Goal: Task Accomplishment & Management: Manage account settings

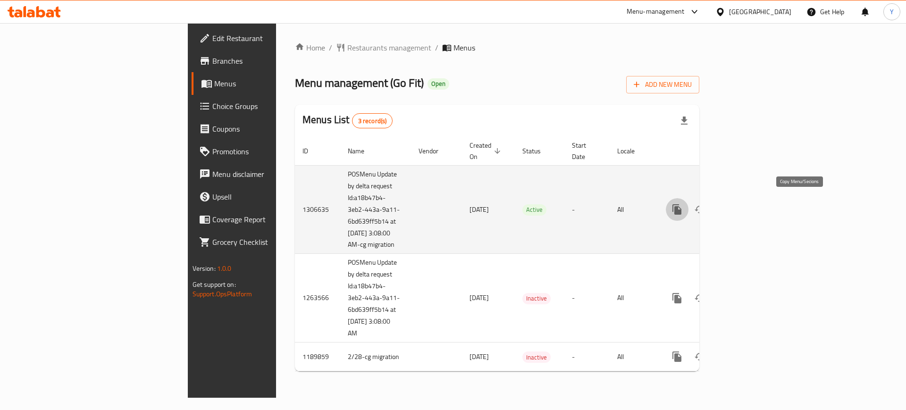
click at [681, 205] on icon "more" at bounding box center [676, 209] width 9 height 10
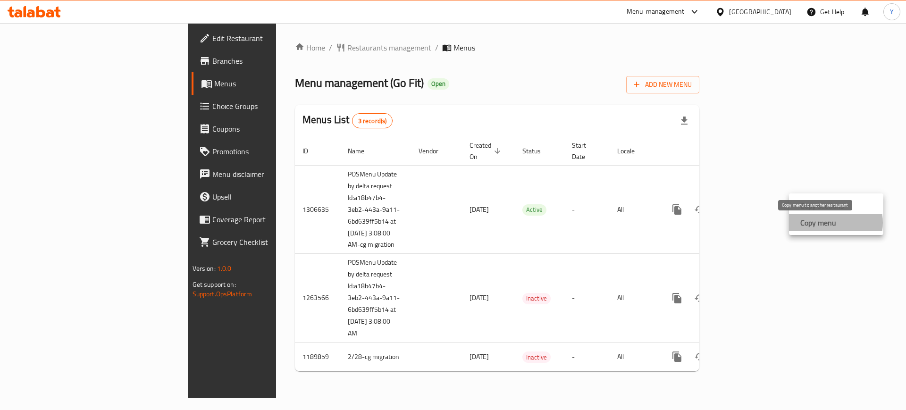
click at [828, 223] on strong "Copy menu" at bounding box center [818, 222] width 36 height 11
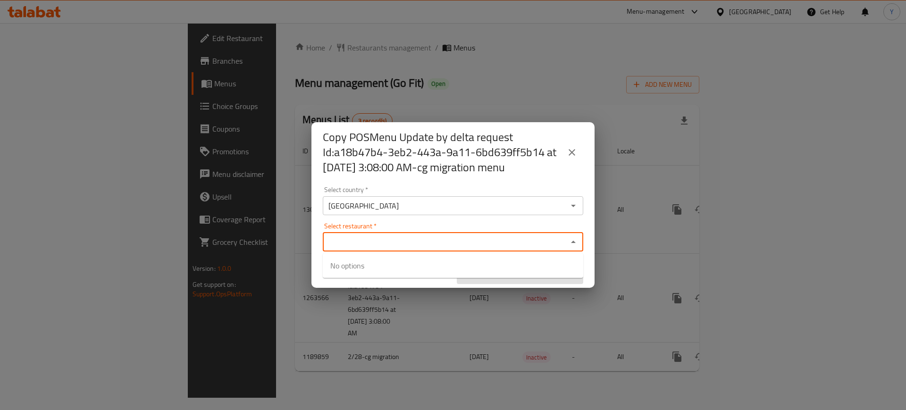
click at [471, 242] on input "Select restaurant   *" at bounding box center [445, 241] width 239 height 13
click at [456, 239] on input "Select restaurant   *" at bounding box center [445, 241] width 239 height 13
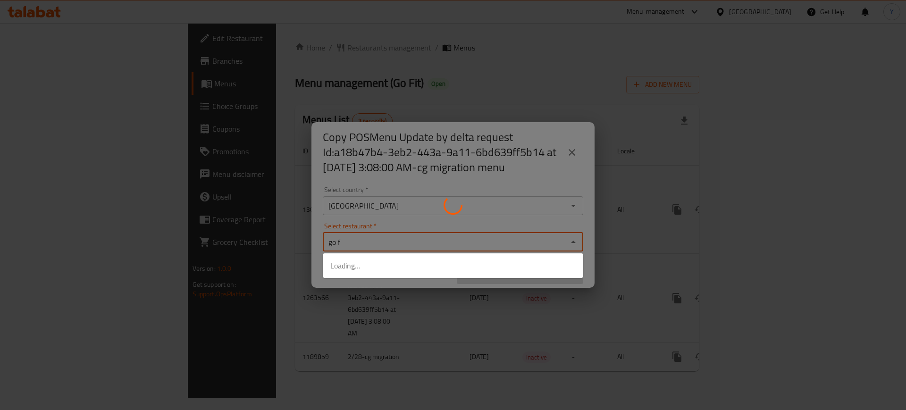
type input "go fi"
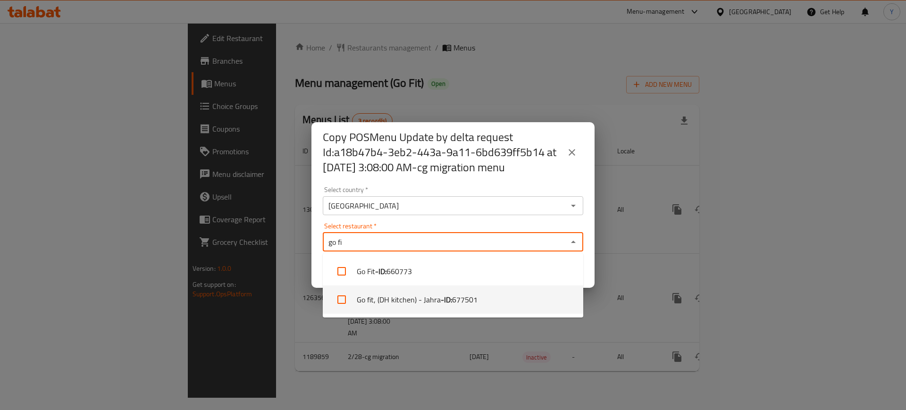
click at [400, 302] on li "Go fit, (DH kitchen) - Jahra - ID: 677501" at bounding box center [453, 299] width 260 height 28
checkbox input "true"
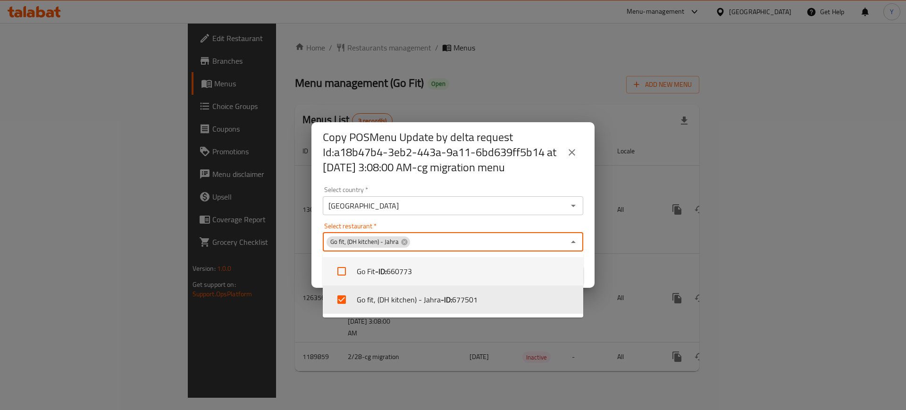
click at [514, 225] on div "Select restaurant   * Go fit, (DH kitchen) - Jahra Select restaurant *" at bounding box center [453, 237] width 260 height 29
click at [543, 218] on div "Select country   * Kuwait Select country * Select restaurant   * Go fit, (DH ki…" at bounding box center [452, 235] width 283 height 105
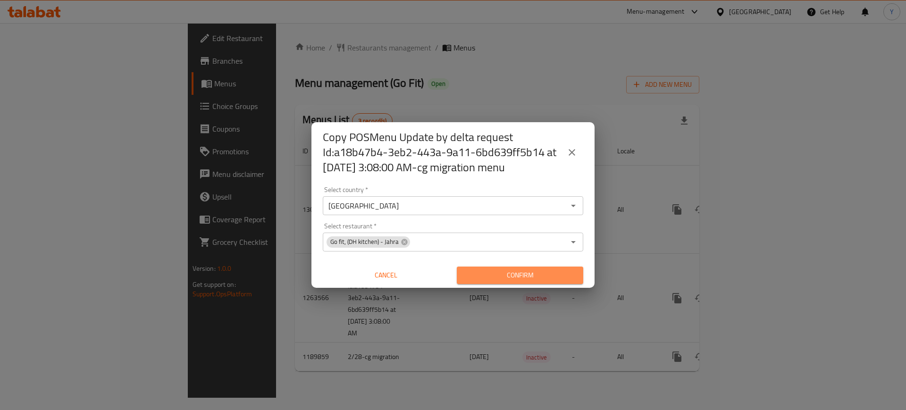
click at [553, 275] on span "Confirm" at bounding box center [519, 275] width 111 height 12
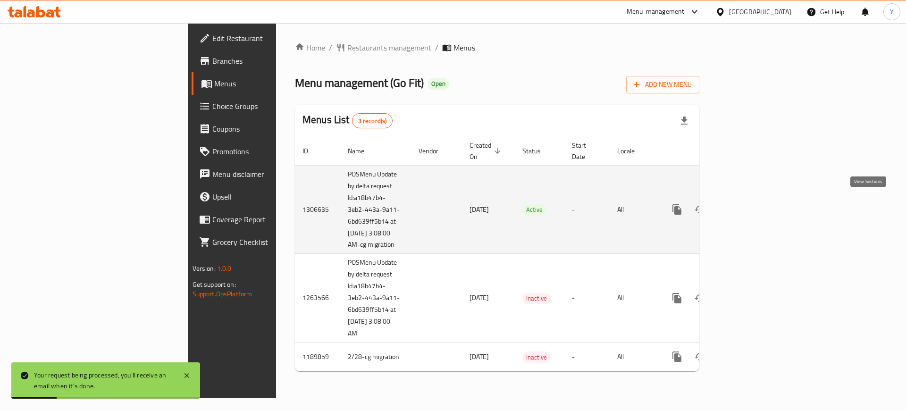
click at [751, 204] on icon "enhanced table" at bounding box center [744, 209] width 11 height 11
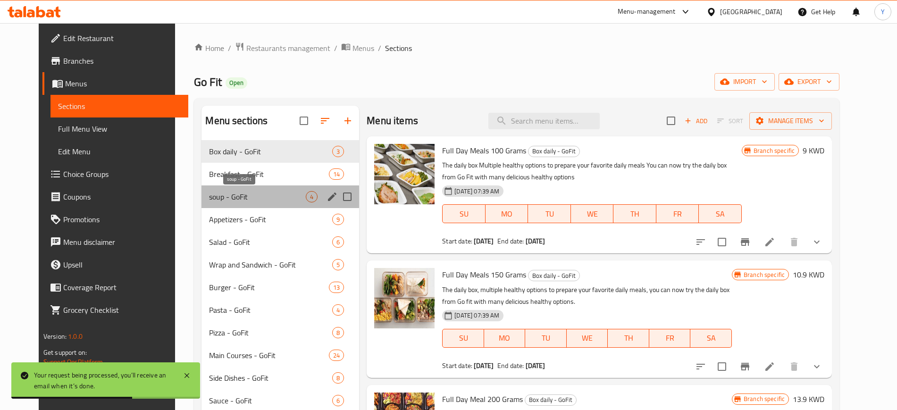
click at [247, 193] on span "soup - GoFit" at bounding box center [257, 196] width 97 height 11
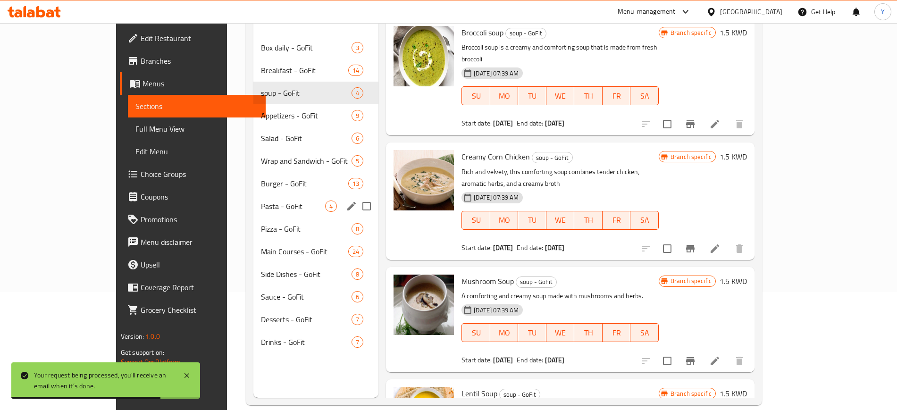
scroll to position [125, 0]
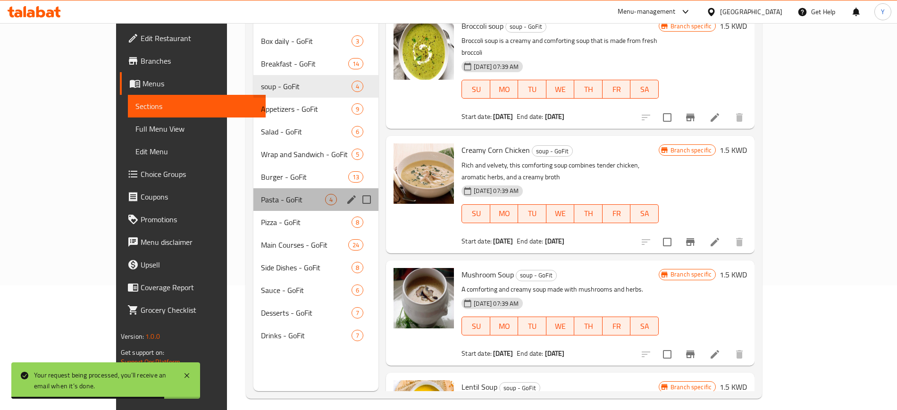
click at [253, 193] on div "Pasta - GoFit 4" at bounding box center [316, 199] width 126 height 23
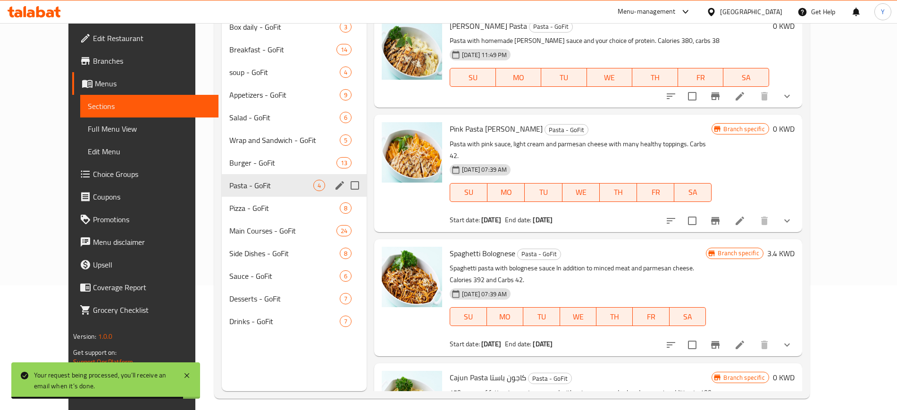
scroll to position [132, 0]
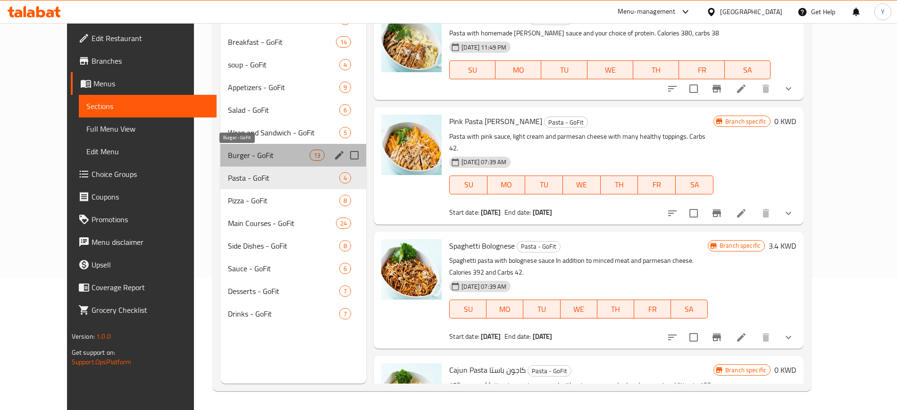
click at [247, 160] on span "Burger - GoFit" at bounding box center [269, 155] width 82 height 11
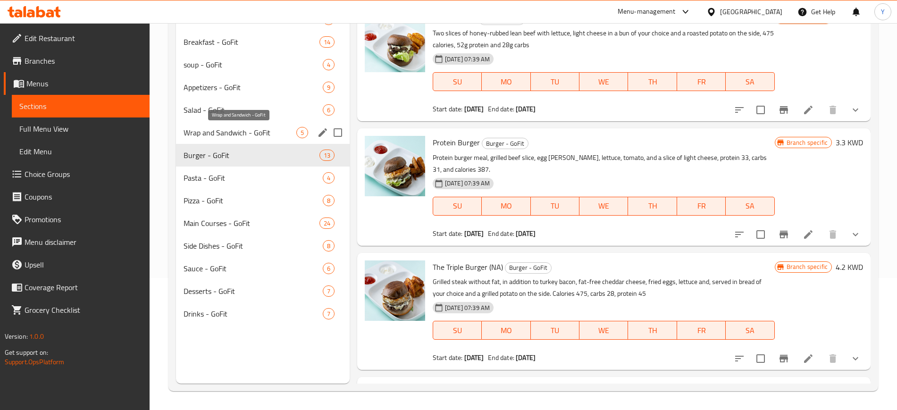
click at [246, 128] on span "Wrap and Sandwich - GoFit" at bounding box center [240, 132] width 113 height 11
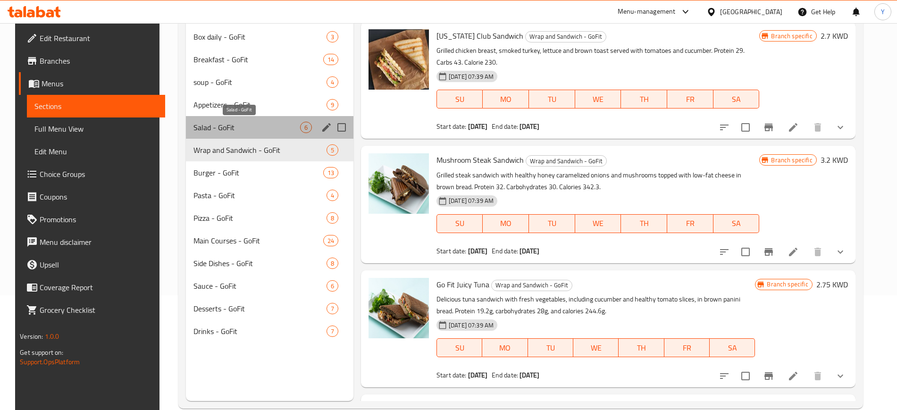
click at [246, 128] on span "Salad - GoFit" at bounding box center [246, 127] width 106 height 11
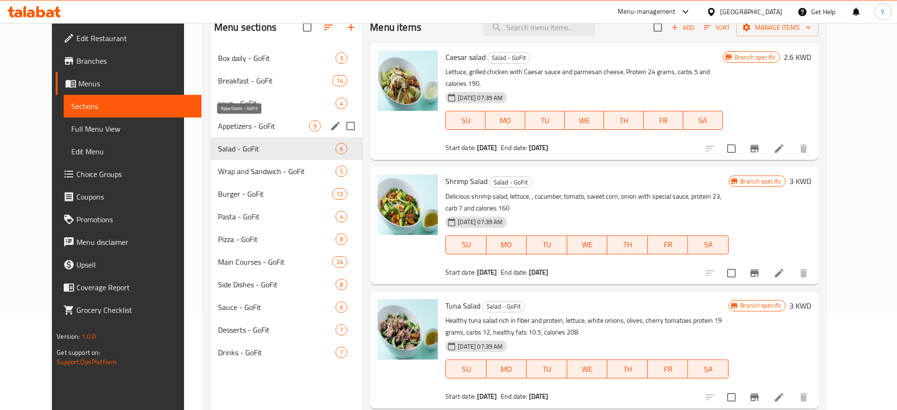
scroll to position [89, 0]
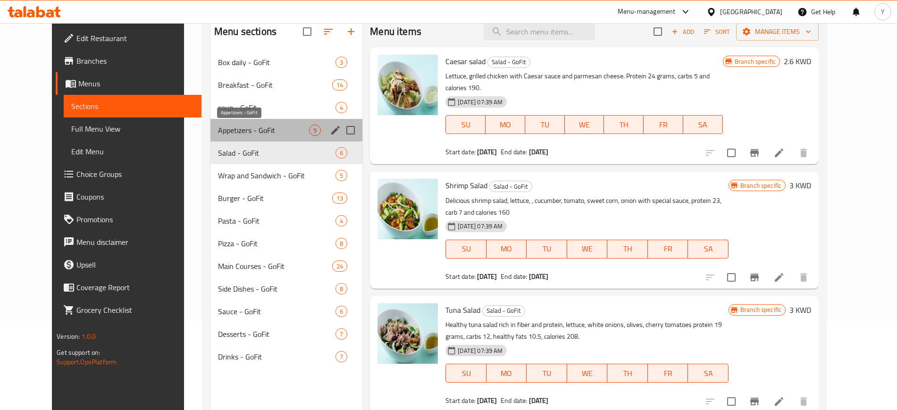
click at [246, 128] on span "Appetizers - GoFit" at bounding box center [263, 130] width 91 height 11
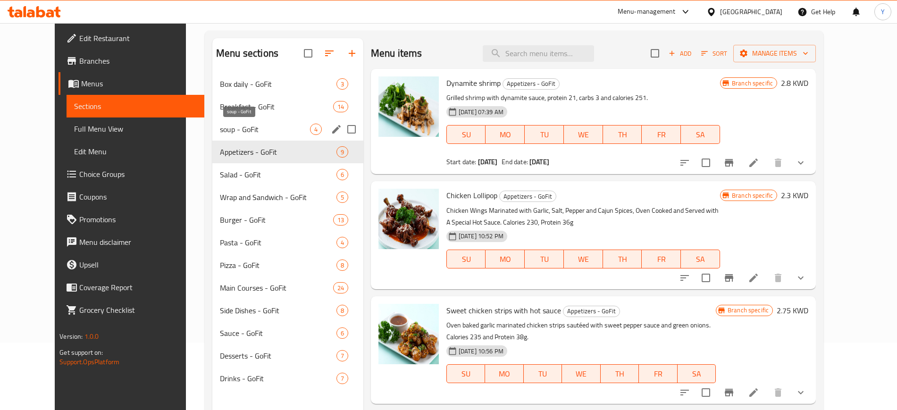
click at [246, 128] on span "soup - GoFit" at bounding box center [265, 129] width 90 height 11
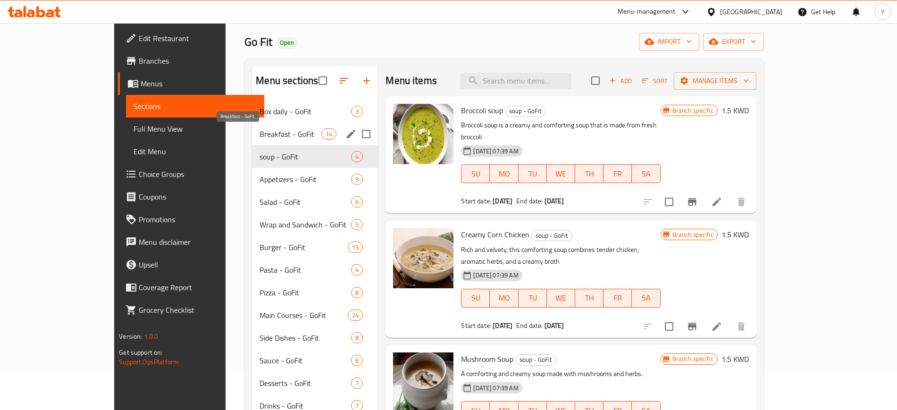
scroll to position [39, 0]
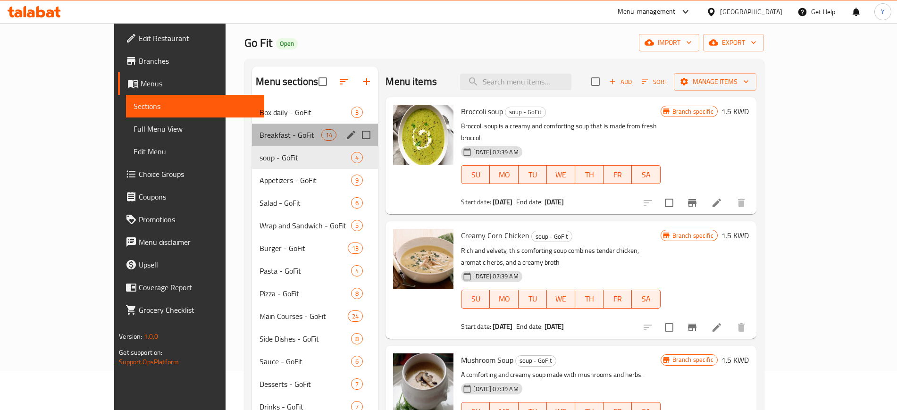
click at [252, 128] on div "Breakfast - GoFit 14" at bounding box center [315, 135] width 126 height 23
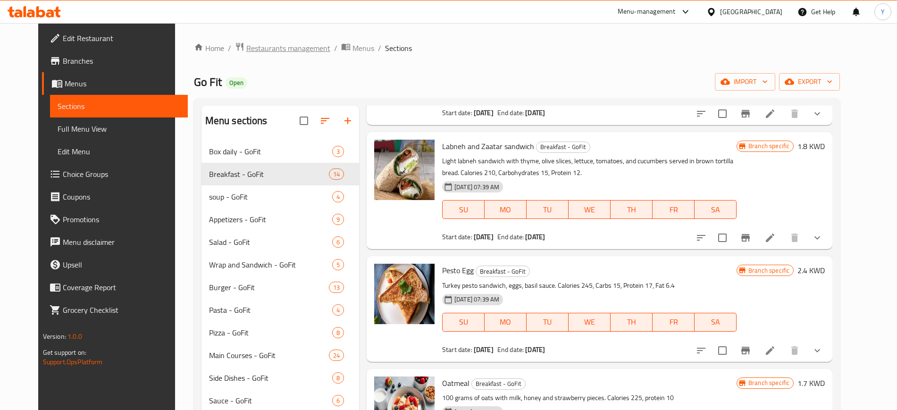
click at [246, 49] on span "Restaurants management" at bounding box center [288, 47] width 84 height 11
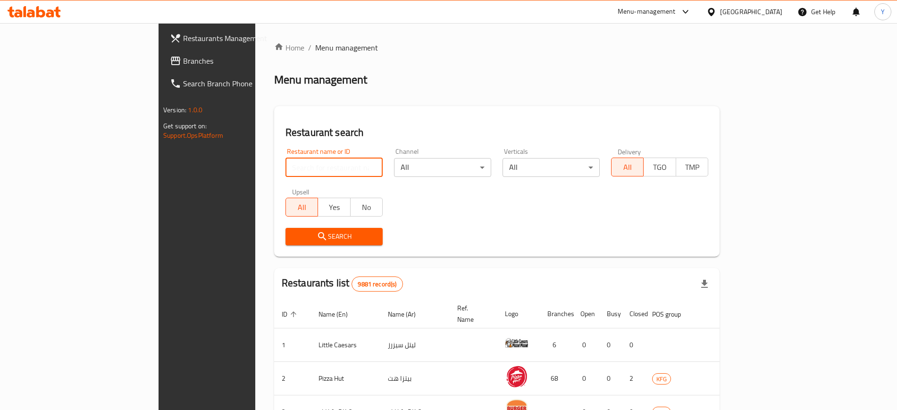
click at [288, 165] on input "search" at bounding box center [333, 167] width 97 height 19
type input "go fit"
click button "Search" at bounding box center [333, 236] width 97 height 17
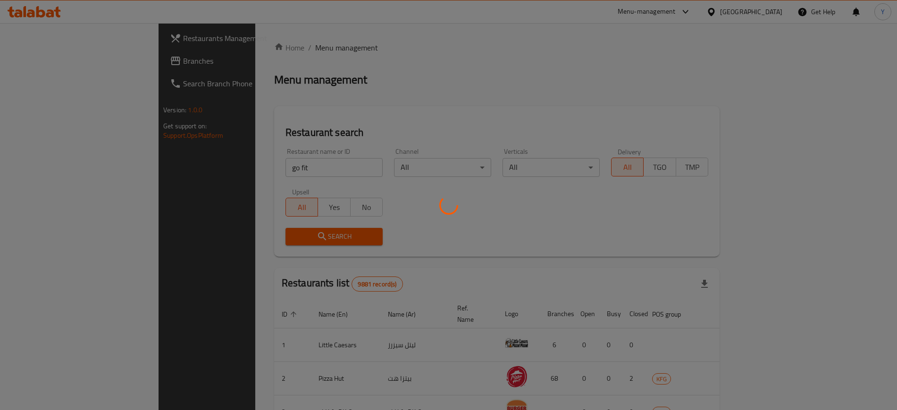
click at [438, 240] on div at bounding box center [448, 205] width 897 height 410
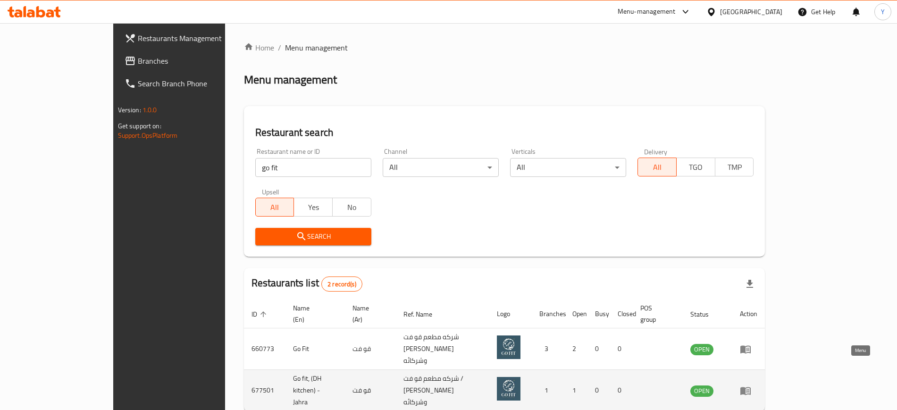
click at [751, 387] on icon "enhanced table" at bounding box center [745, 391] width 10 height 8
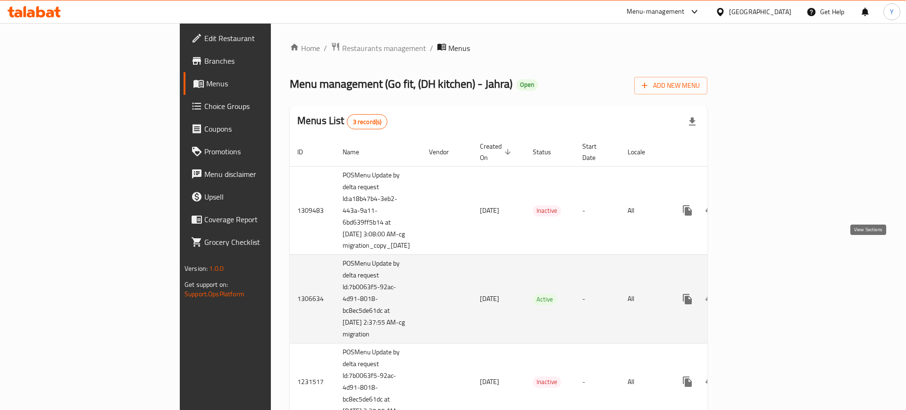
click at [761, 294] on icon "enhanced table" at bounding box center [755, 299] width 11 height 11
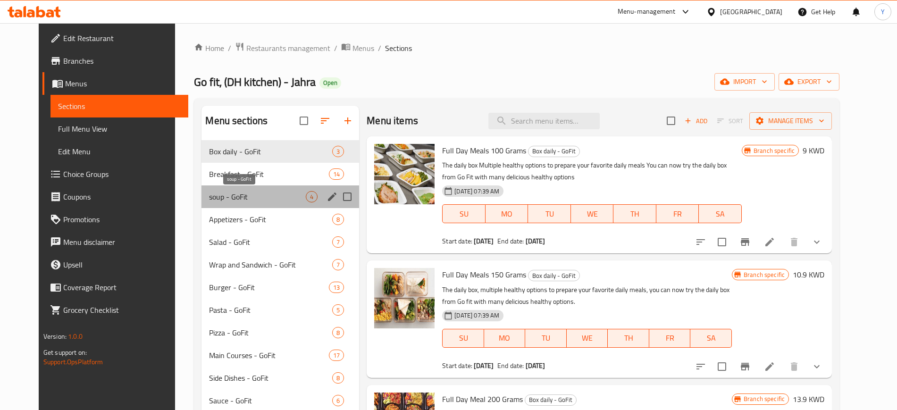
click at [270, 202] on span "soup - GoFit" at bounding box center [257, 196] width 97 height 11
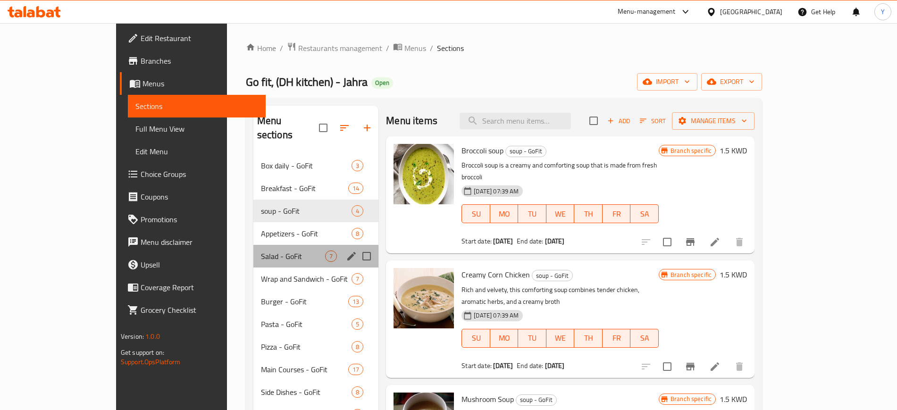
click at [260, 245] on div "Salad - GoFit 7" at bounding box center [316, 256] width 126 height 23
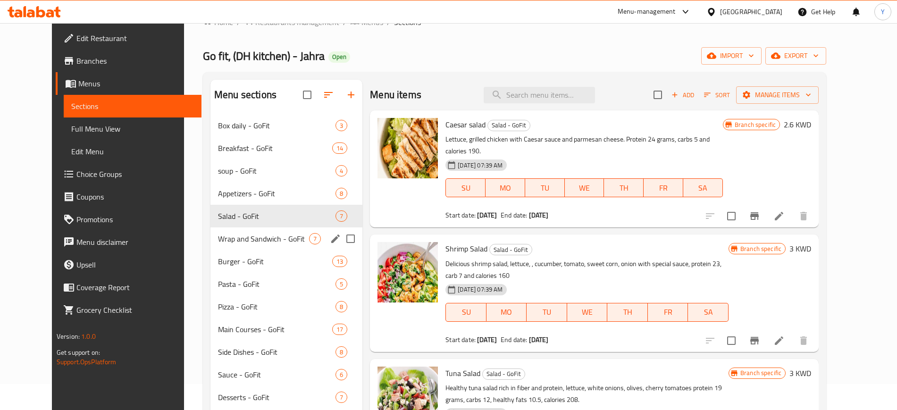
scroll to position [30, 0]
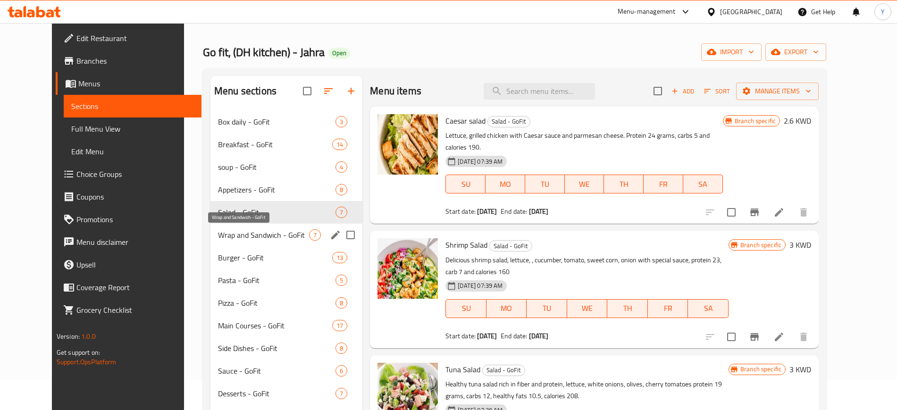
click at [260, 233] on span "Wrap and Sandwich - GoFit" at bounding box center [263, 234] width 91 height 11
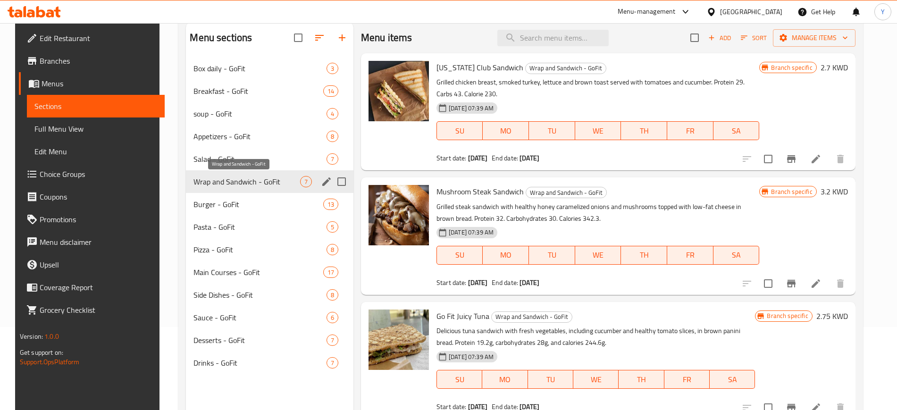
scroll to position [84, 0]
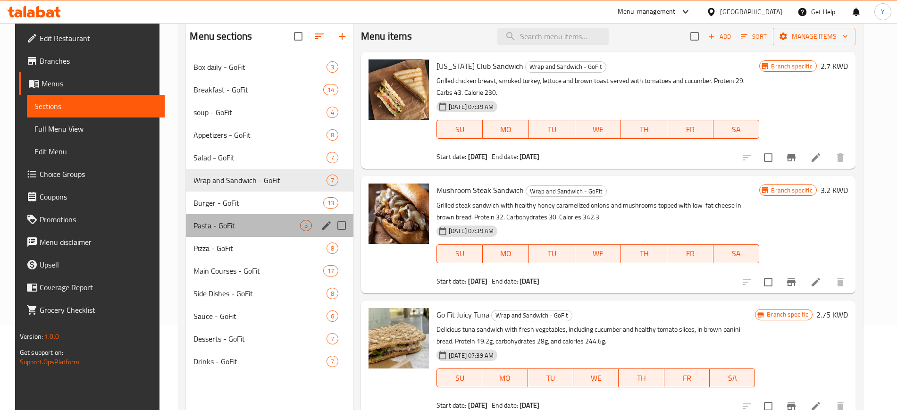
click at [260, 233] on div "Pasta - GoFit 5" at bounding box center [270, 225] width 168 height 23
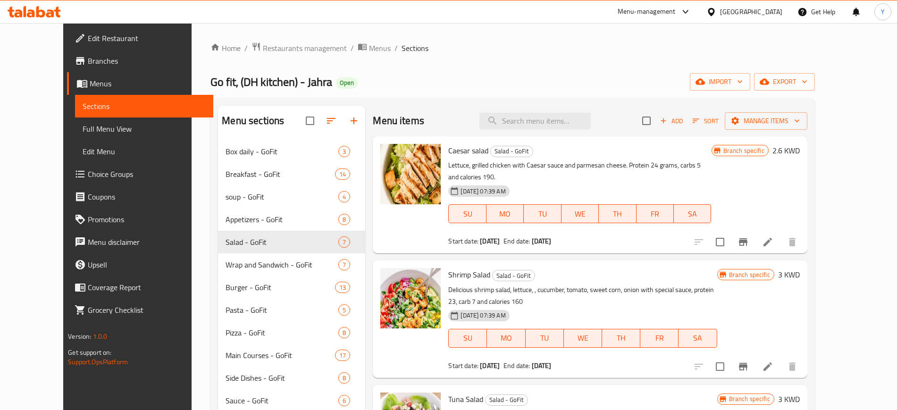
scroll to position [30, 0]
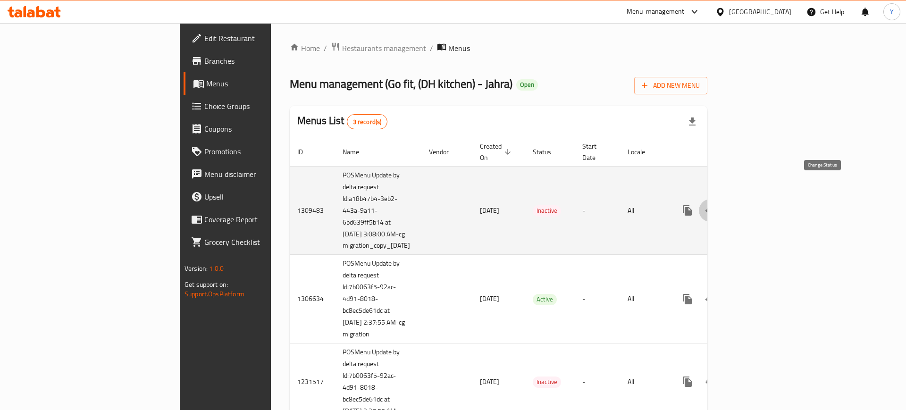
click at [715, 207] on icon "enhanced table" at bounding box center [710, 211] width 10 height 8
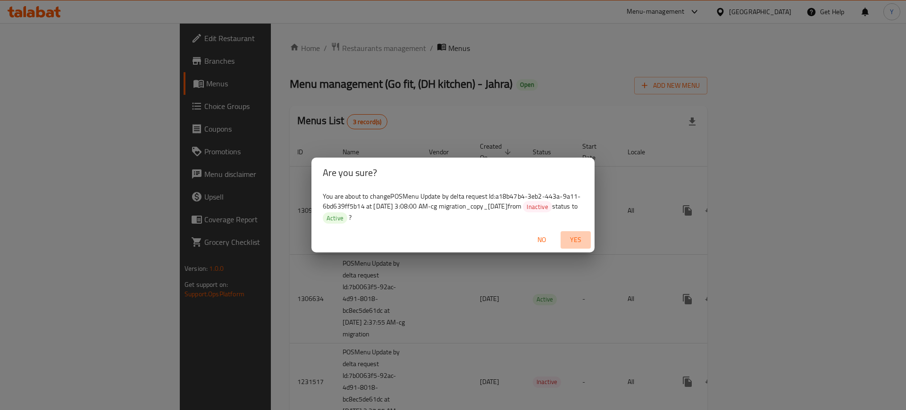
click at [586, 238] on span "Yes" at bounding box center [575, 240] width 23 height 12
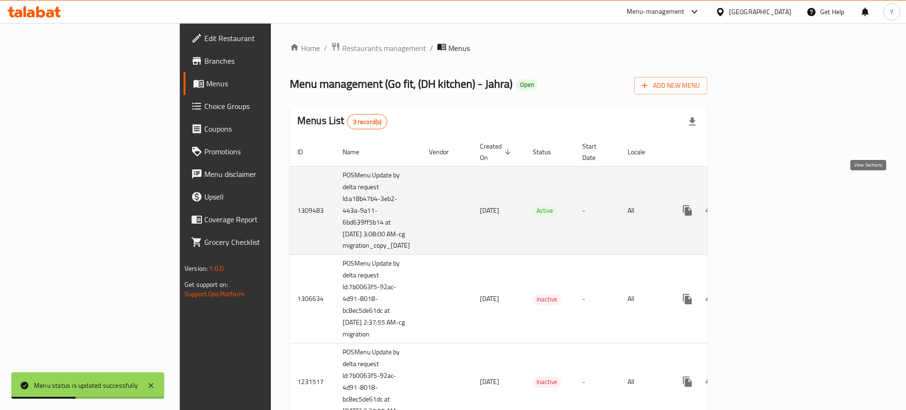
click at [760, 206] on icon "enhanced table" at bounding box center [755, 210] width 8 height 8
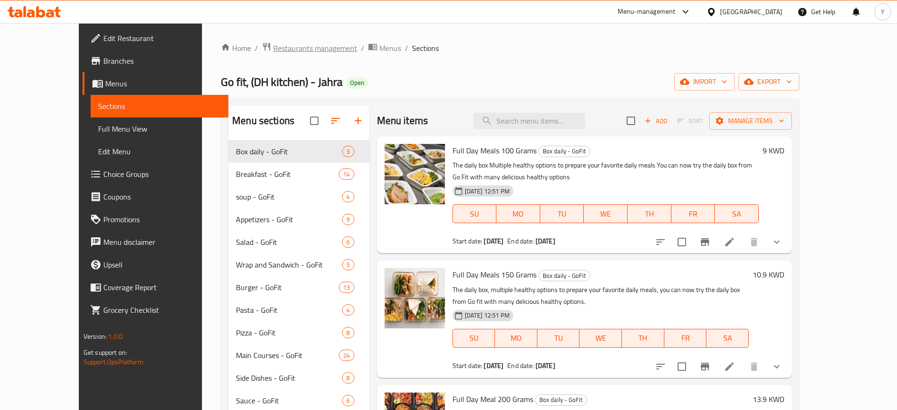
click at [273, 45] on span "Restaurants management" at bounding box center [315, 47] width 84 height 11
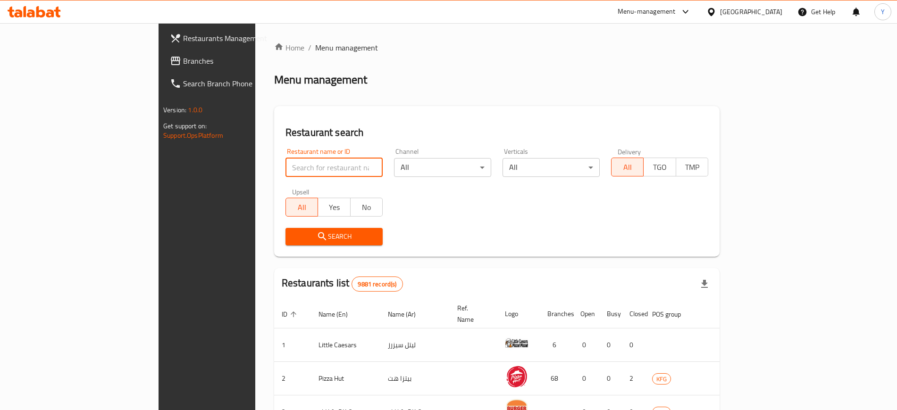
click at [285, 166] on input "search" at bounding box center [333, 167] width 97 height 19
type input "t"
